Goal: Task Accomplishment & Management: Use online tool/utility

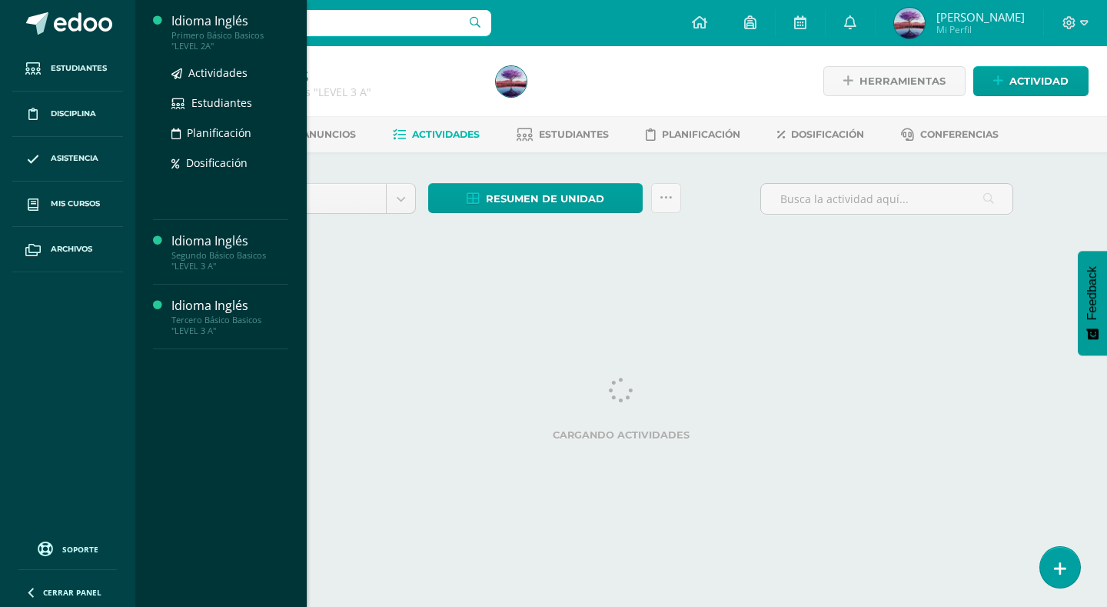
click at [203, 34] on div "Primero Básico Basicos "LEVEL 2A"" at bounding box center [229, 41] width 117 height 22
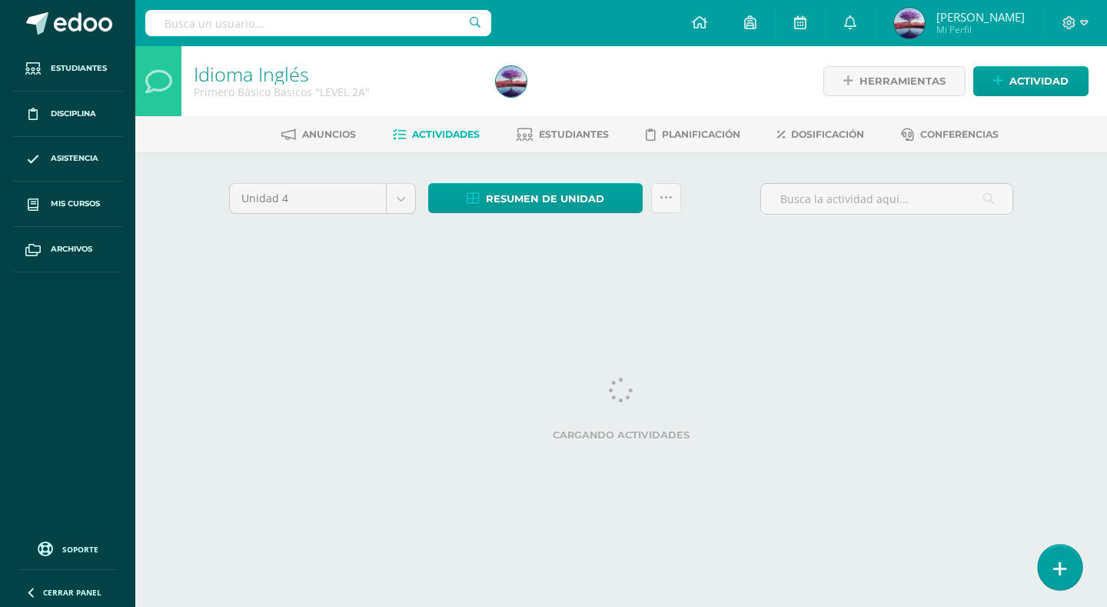
click at [1065, 564] on icon at bounding box center [1060, 569] width 14 height 18
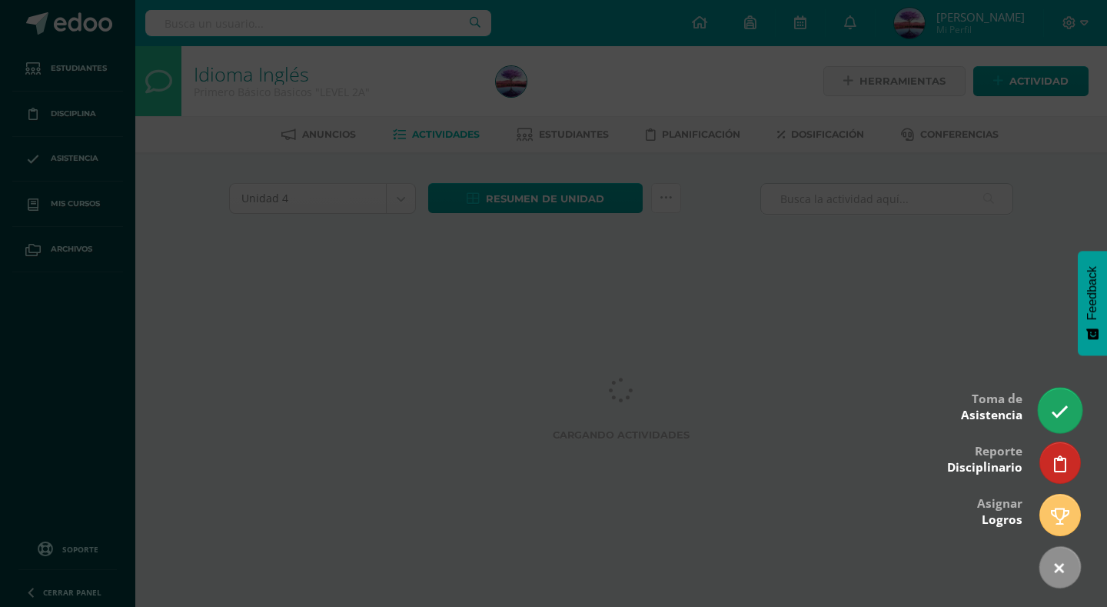
click at [1050, 409] on link at bounding box center [1060, 409] width 44 height 45
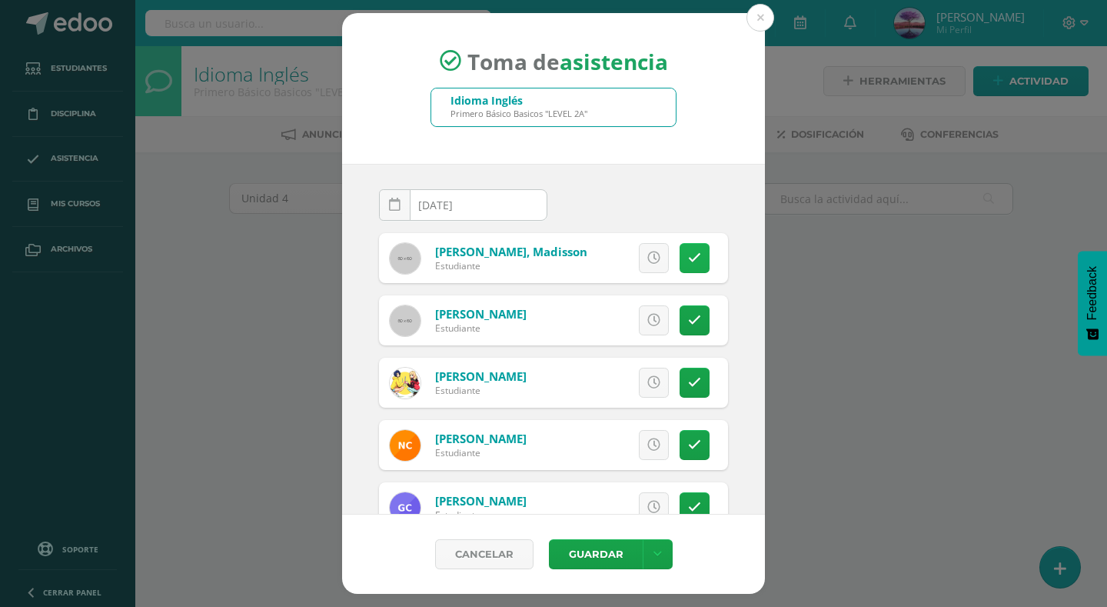
click at [680, 268] on link at bounding box center [695, 258] width 30 height 30
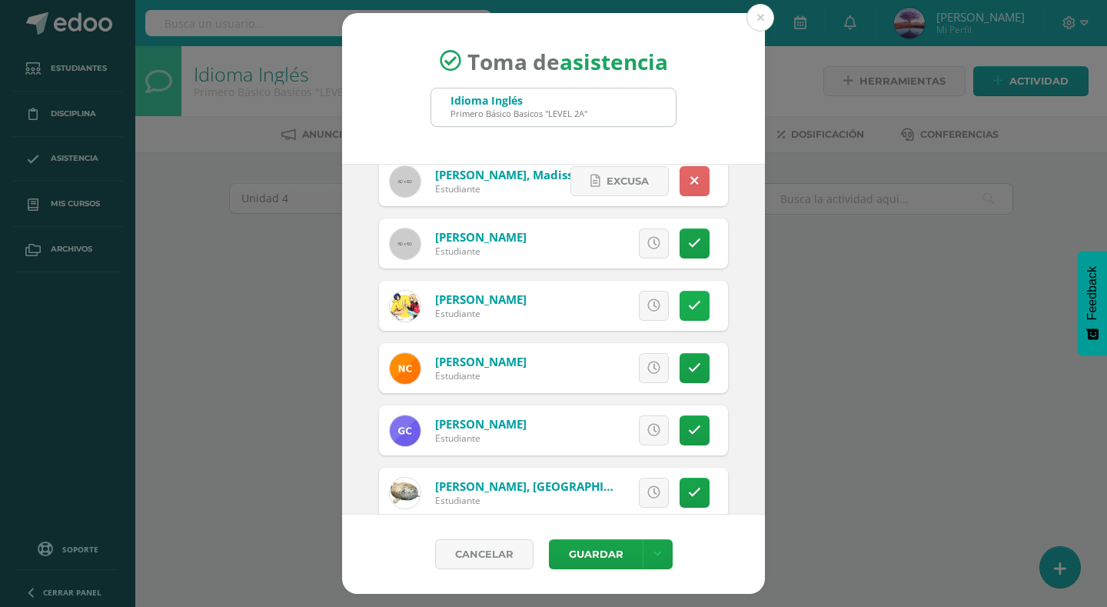
scroll to position [154, 0]
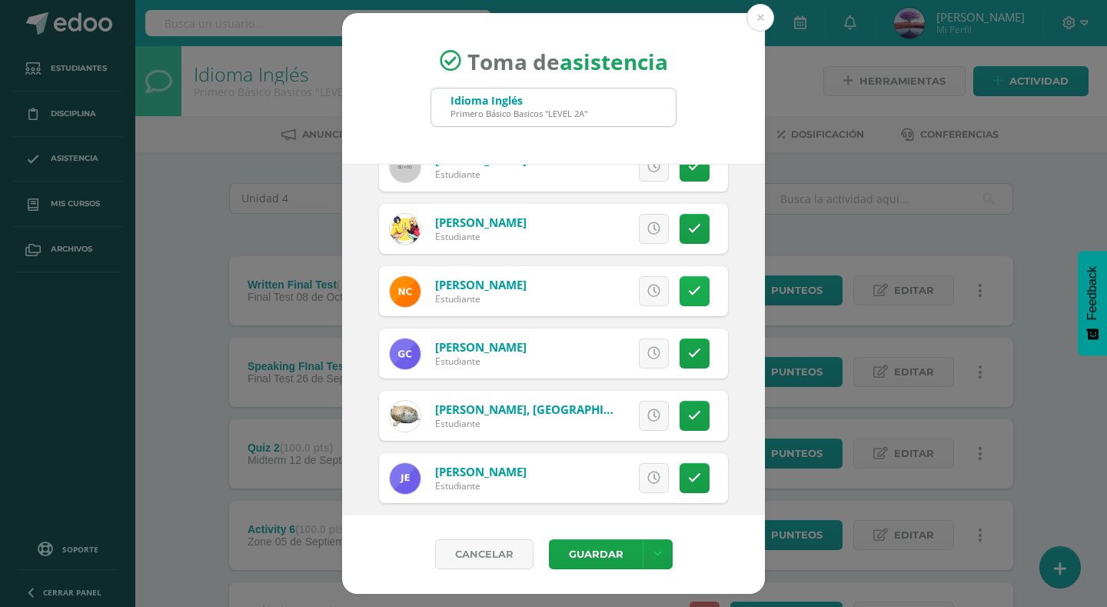
click at [688, 295] on icon at bounding box center [694, 290] width 13 height 13
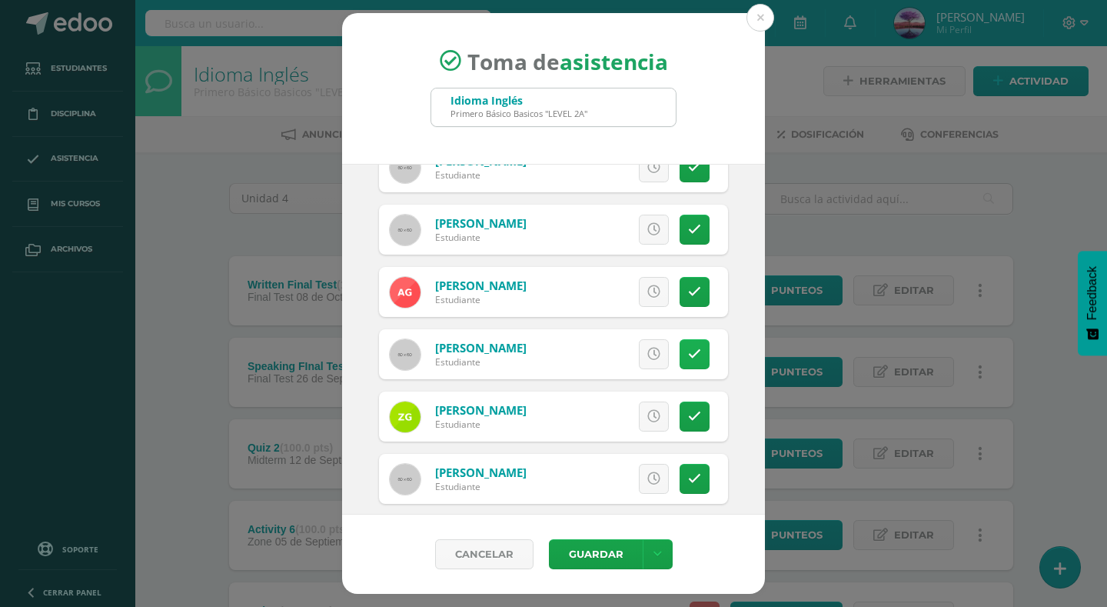
scroll to position [615, 0]
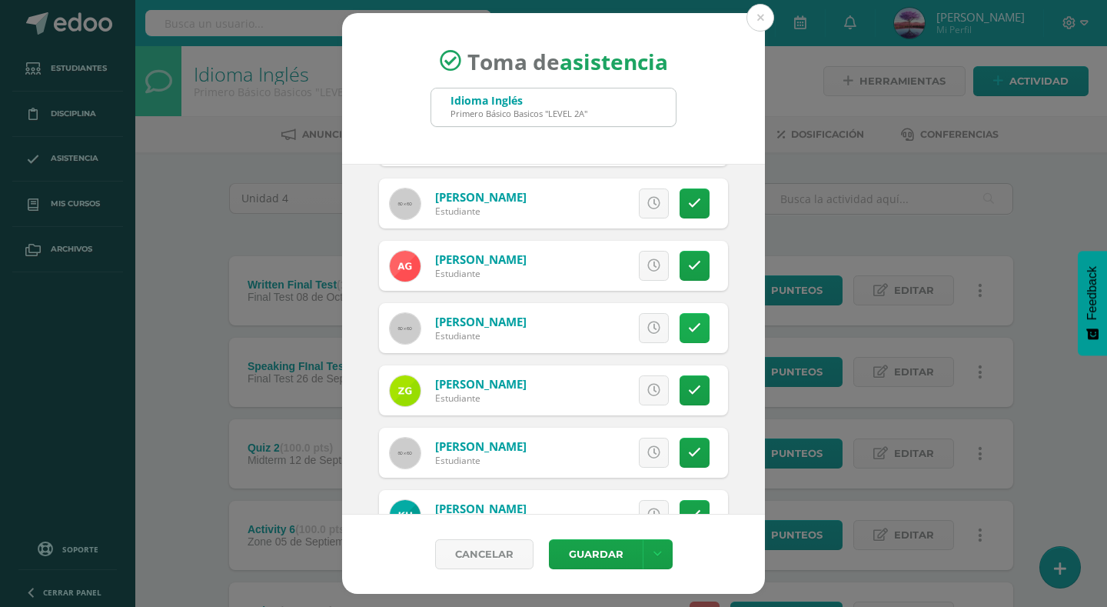
click at [688, 324] on icon at bounding box center [694, 327] width 13 height 13
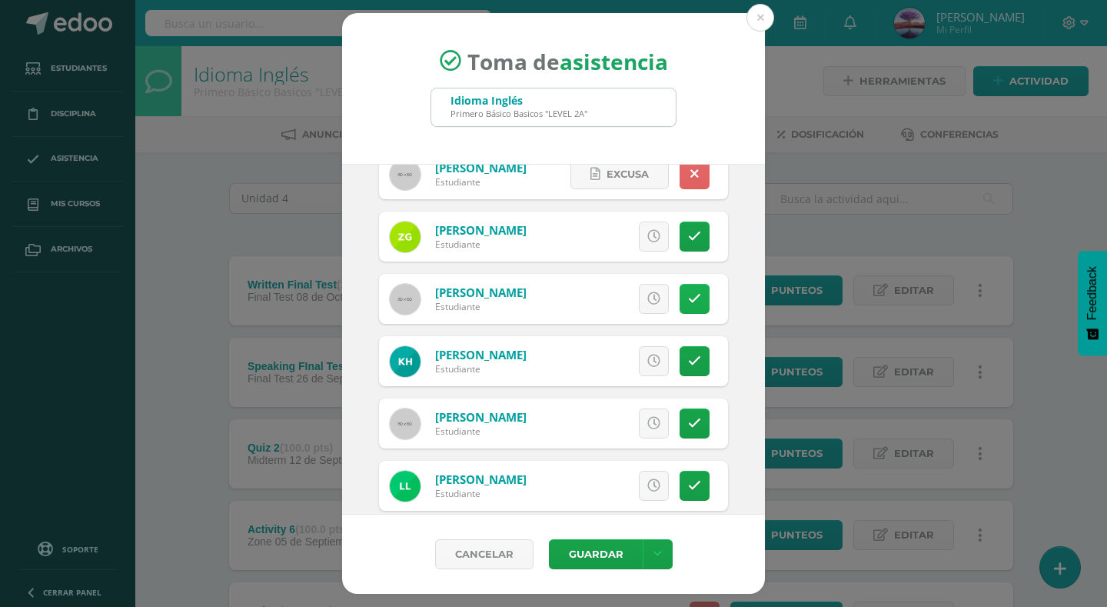
click at [680, 288] on link at bounding box center [695, 299] width 30 height 30
click at [692, 423] on link at bounding box center [695, 423] width 30 height 30
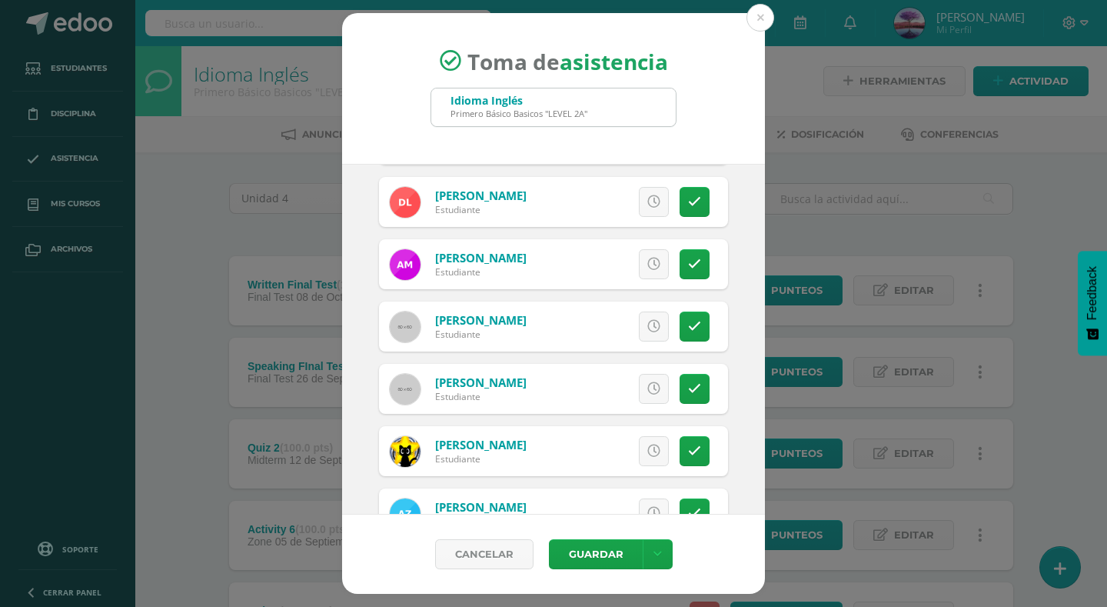
scroll to position [1153, 0]
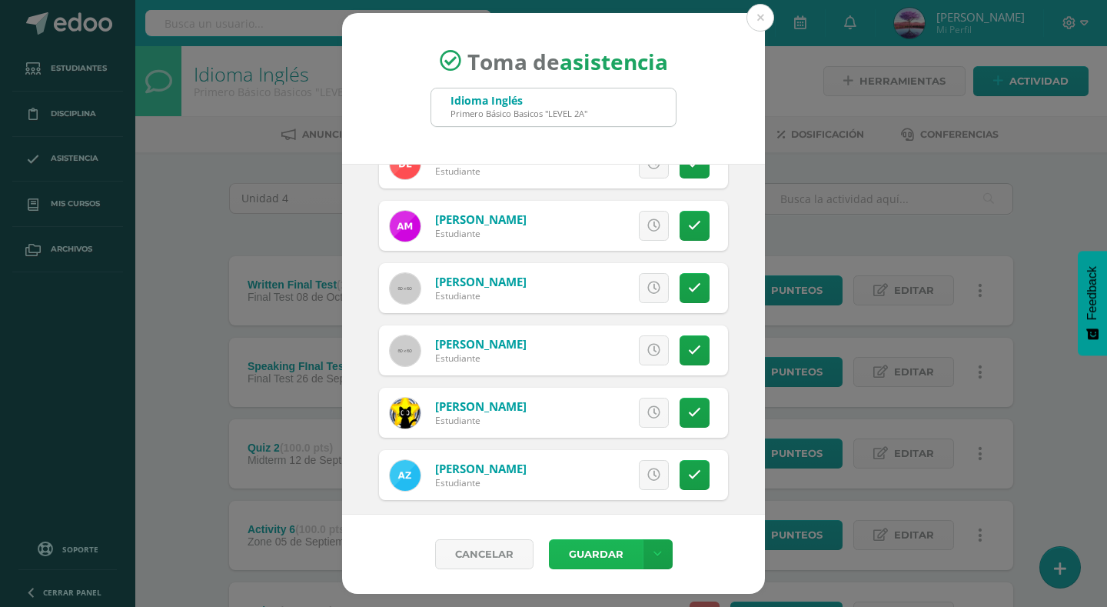
click at [600, 550] on button "Guardar" at bounding box center [596, 554] width 94 height 30
